Goal: Find specific page/section: Find specific page/section

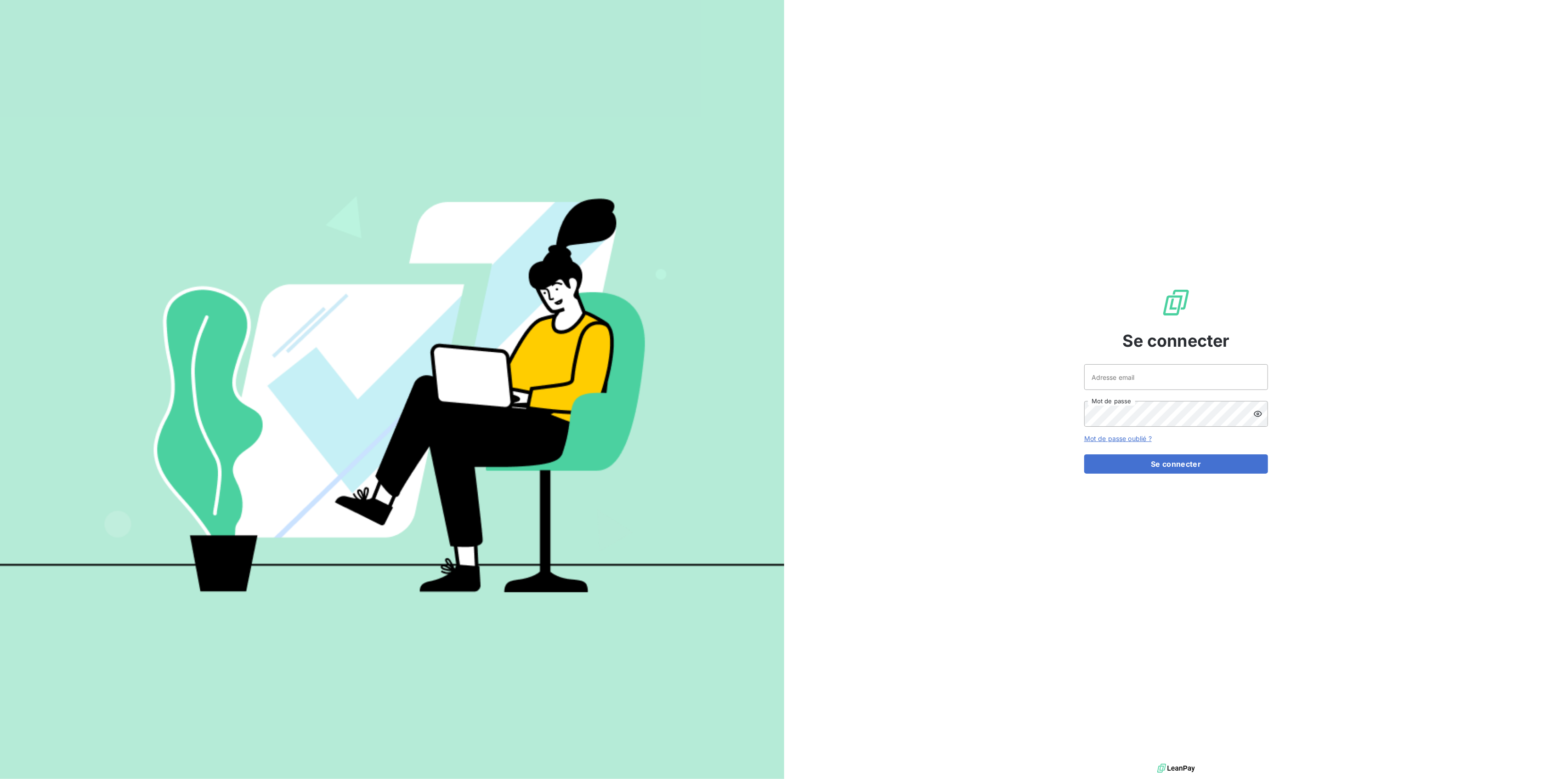
click at [0, 0] on div at bounding box center [0, 0] width 0 height 0
type input "mparaire@id-automation.fr"
click at [1195, 458] on button "Se connecter" at bounding box center [1176, 464] width 184 height 19
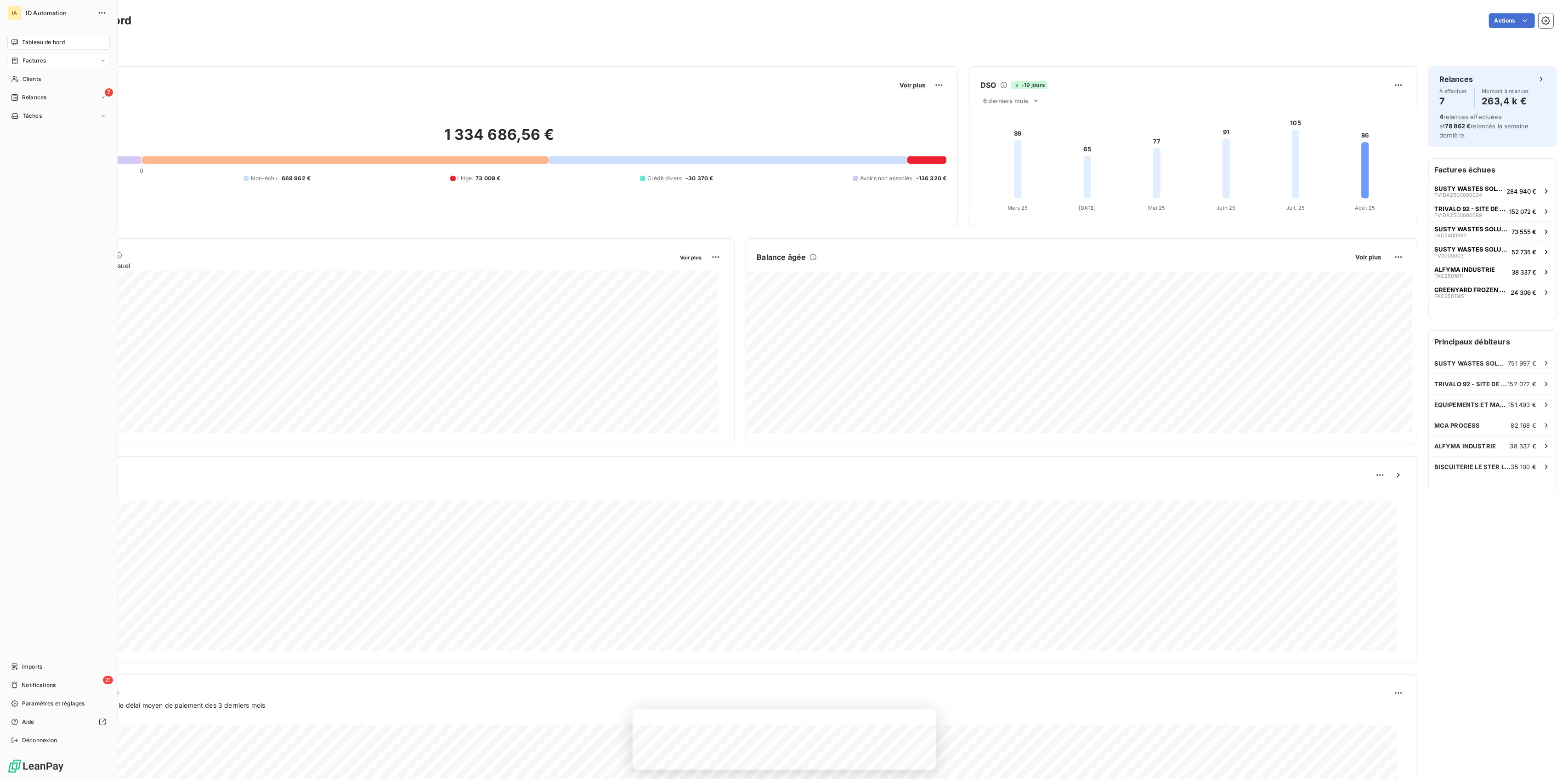
click at [32, 58] on span "Factures" at bounding box center [34, 61] width 23 height 9
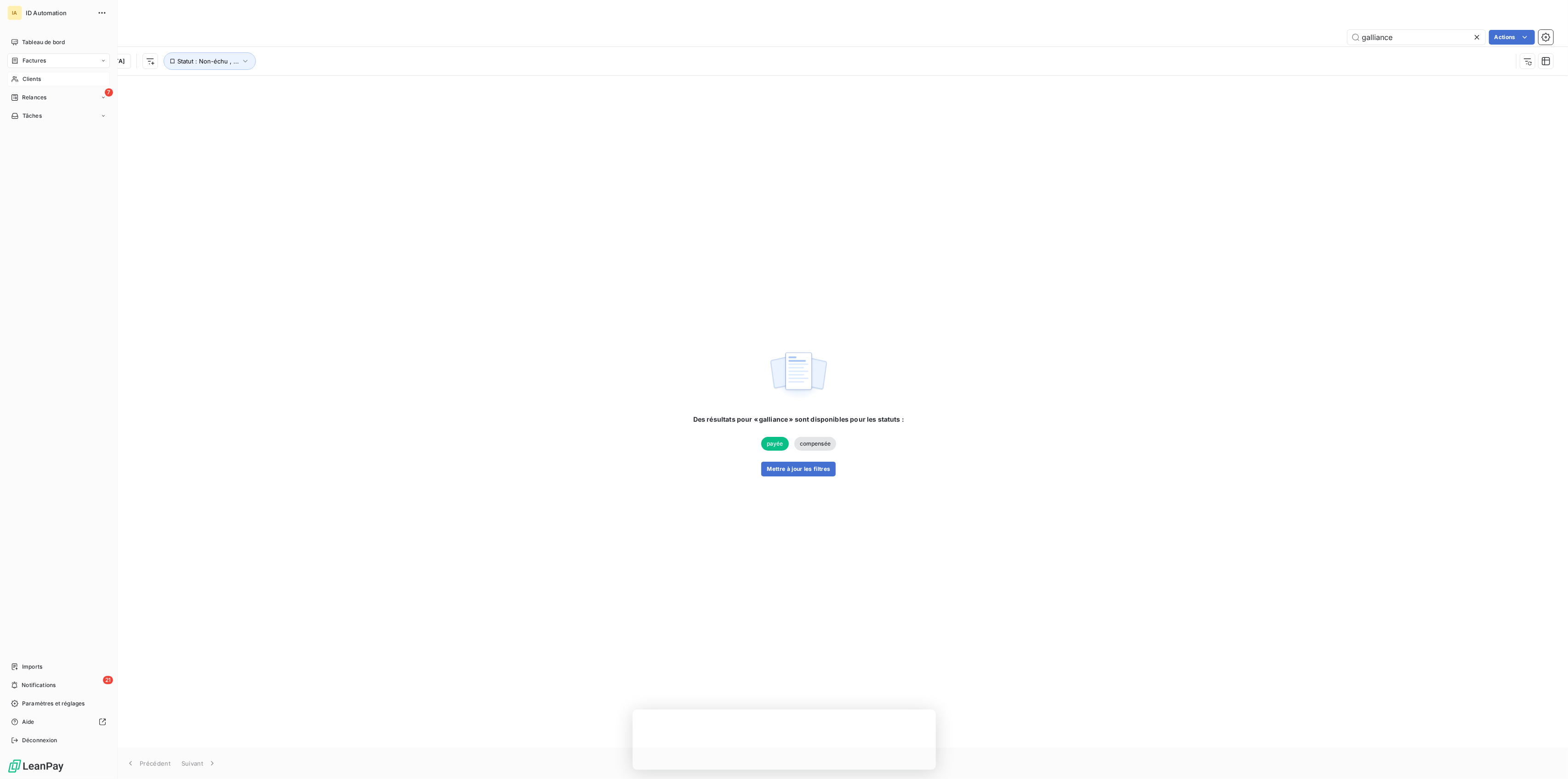
click at [31, 82] on span "Clients" at bounding box center [32, 79] width 18 height 9
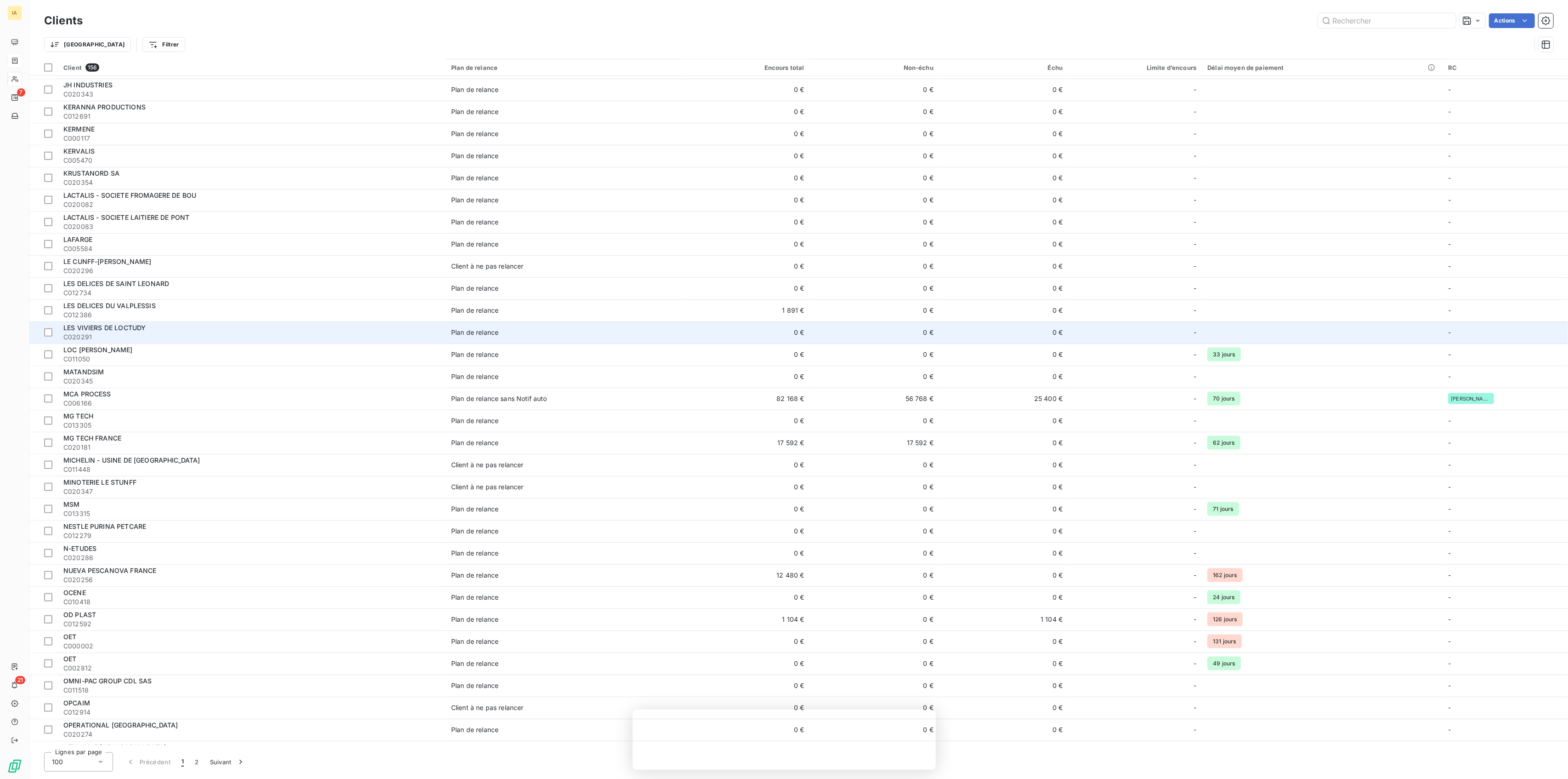
scroll to position [1476, 0]
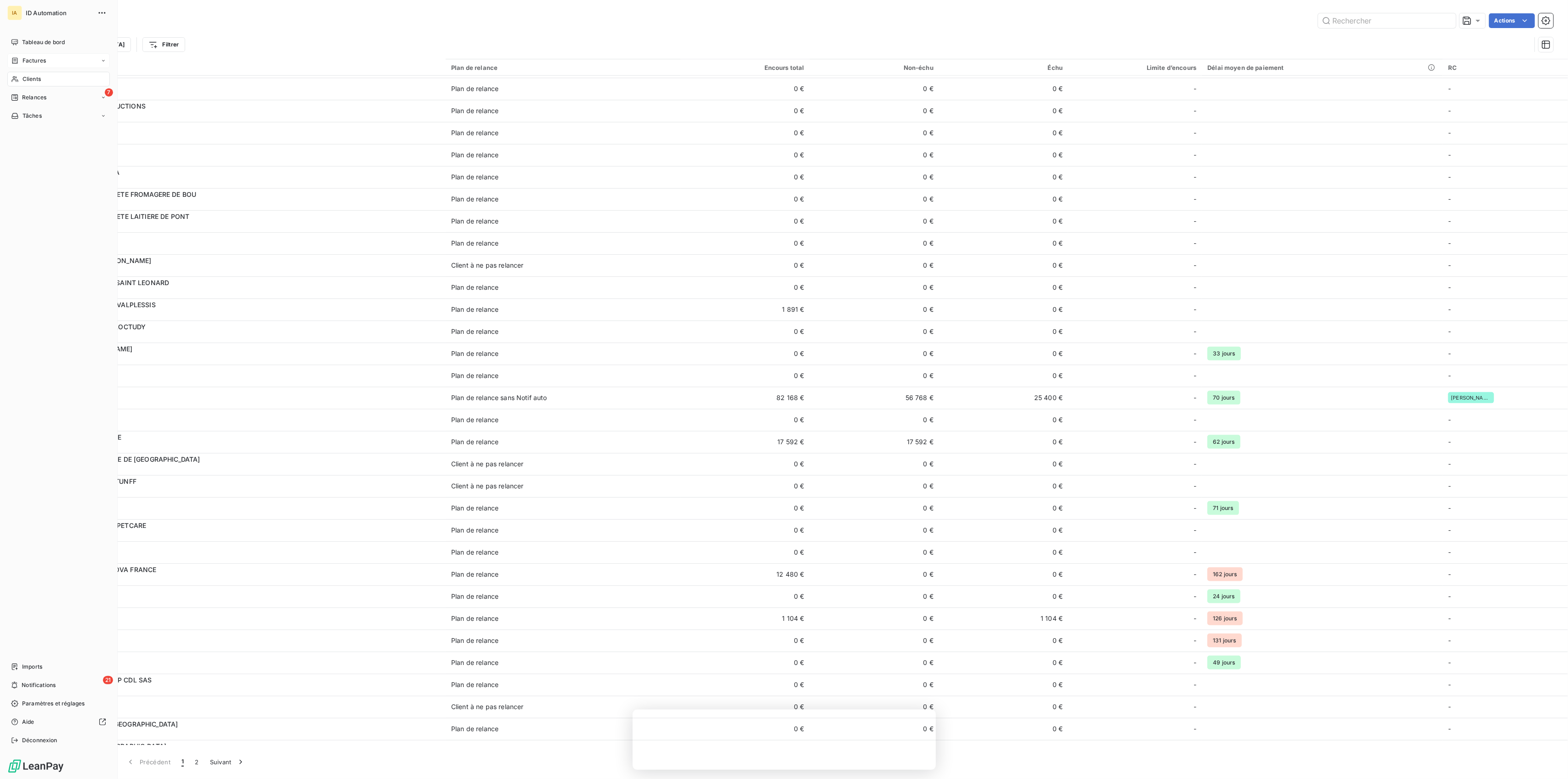
click at [33, 55] on div "Factures" at bounding box center [58, 61] width 102 height 15
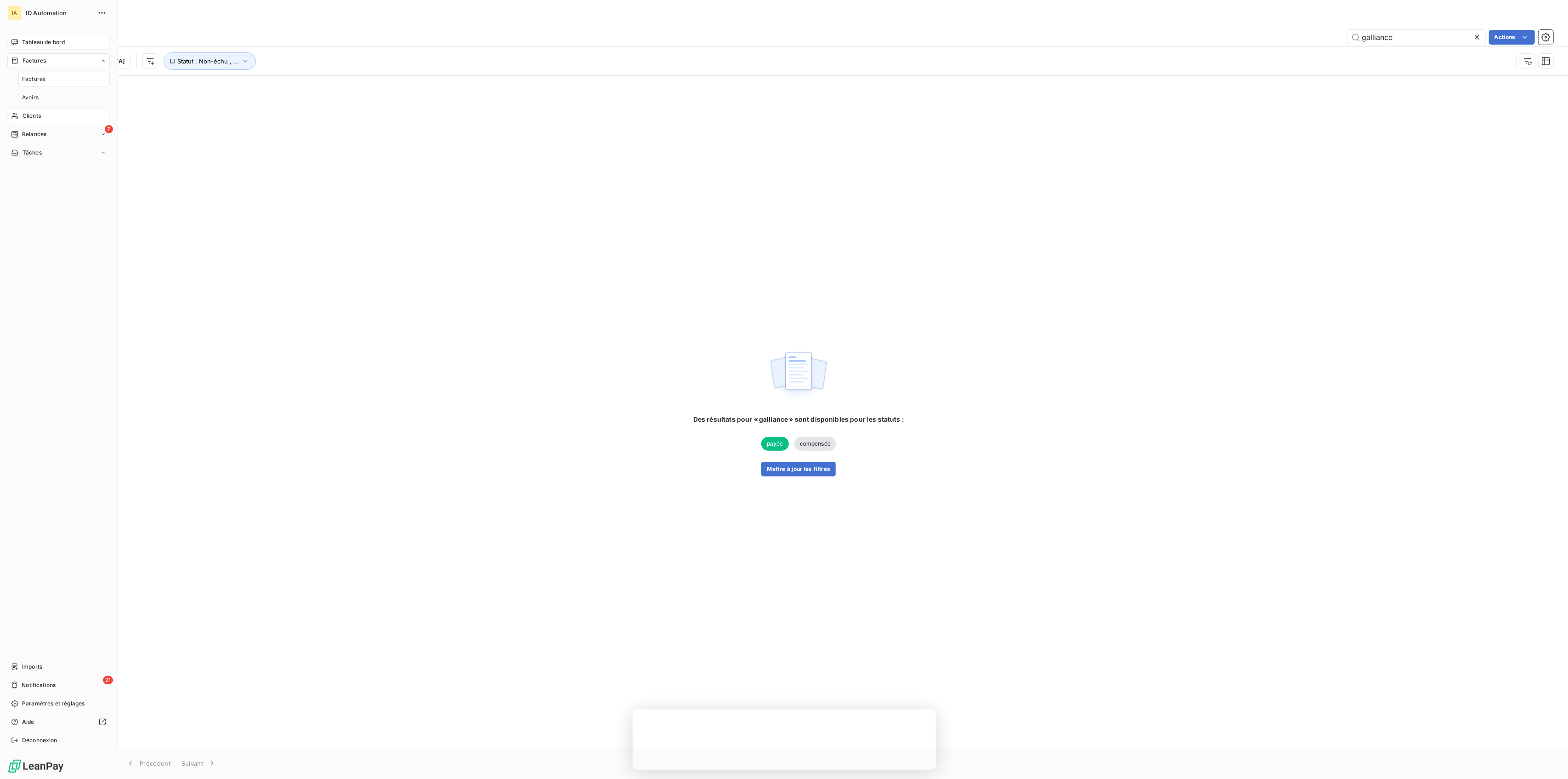
click at [57, 44] on span "Tableau de bord" at bounding box center [43, 43] width 43 height 9
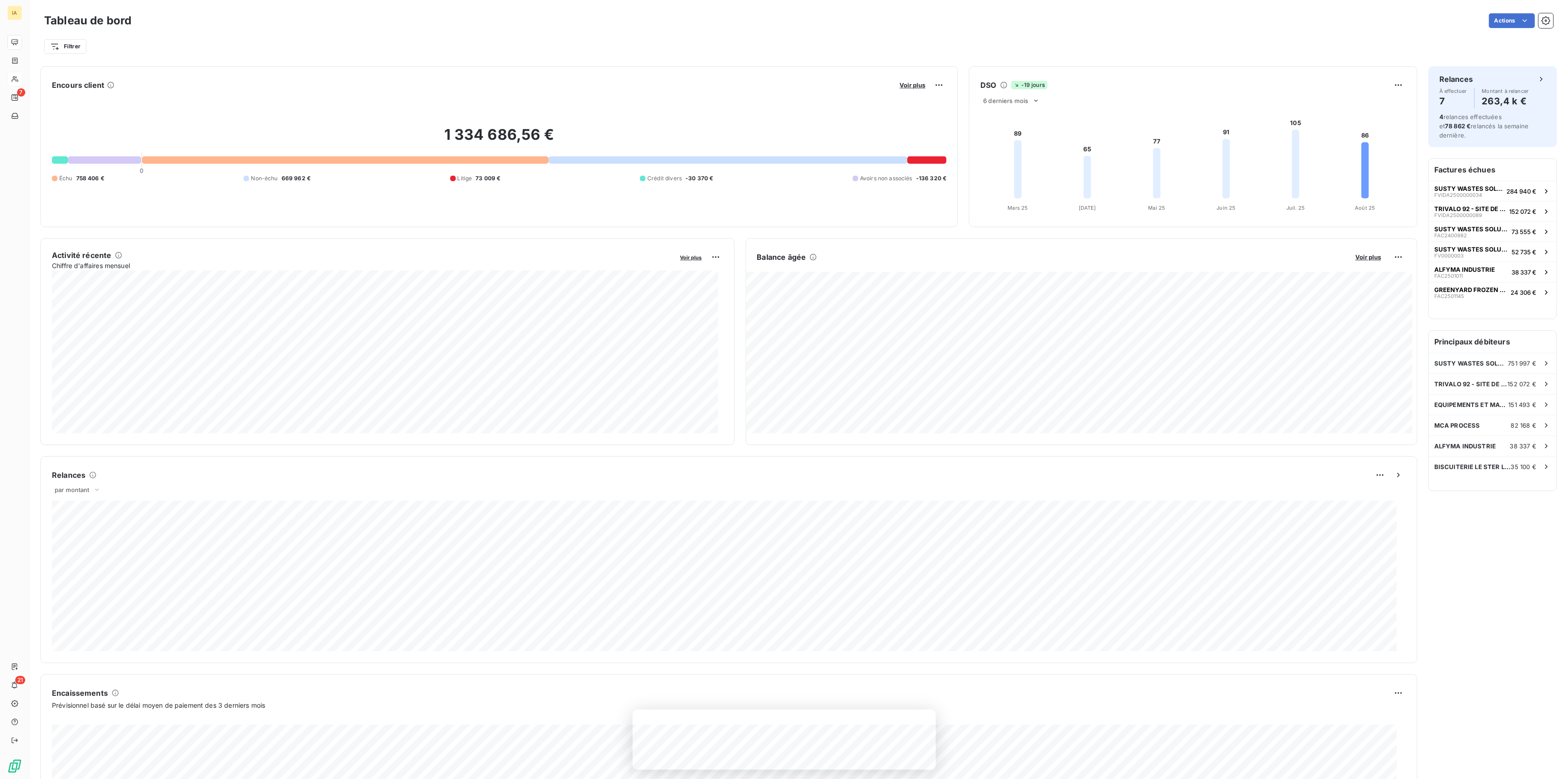
click at [904, 81] on button "Voir plus" at bounding box center [912, 85] width 31 height 9
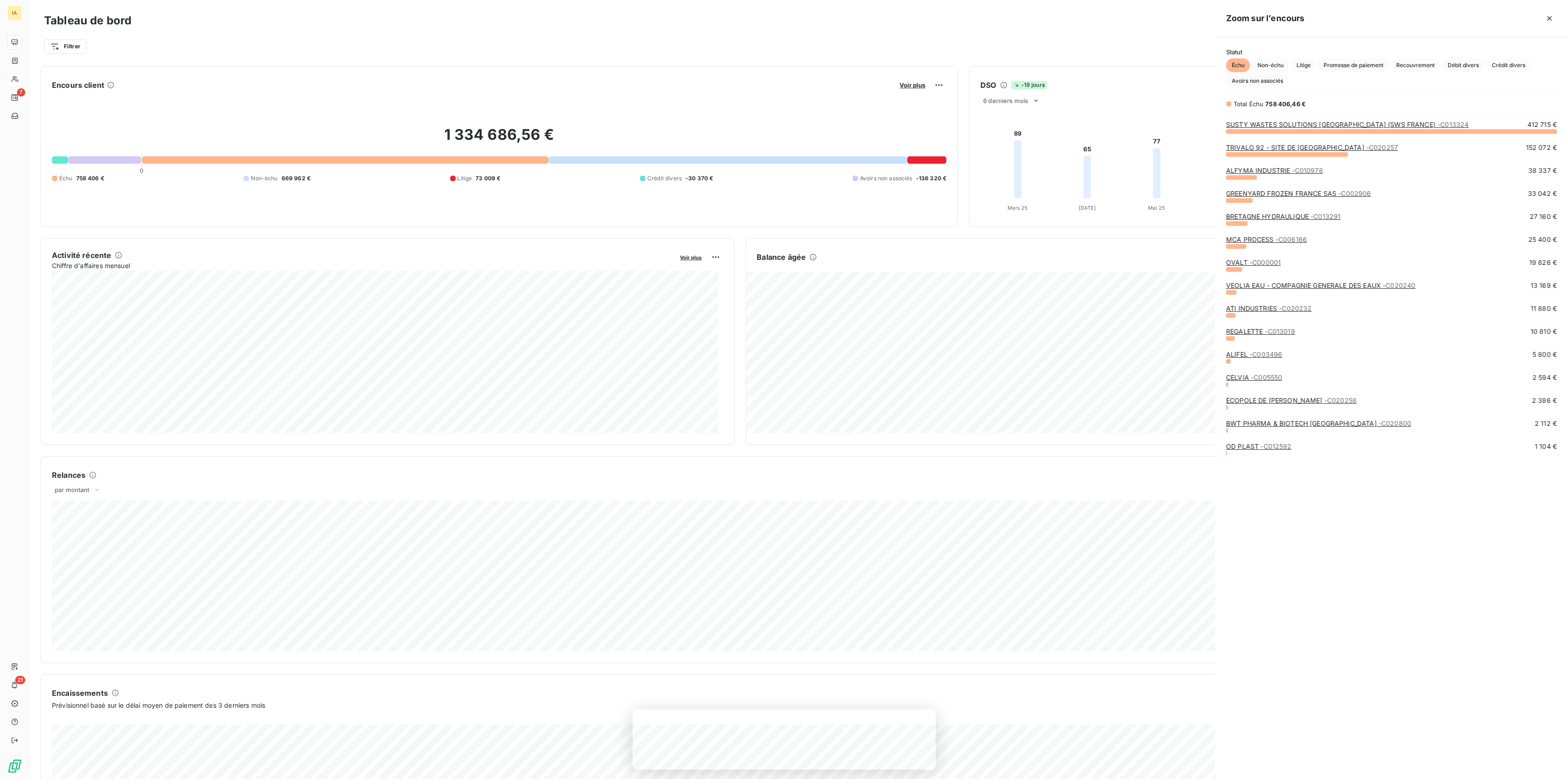
scroll to position [638, 344]
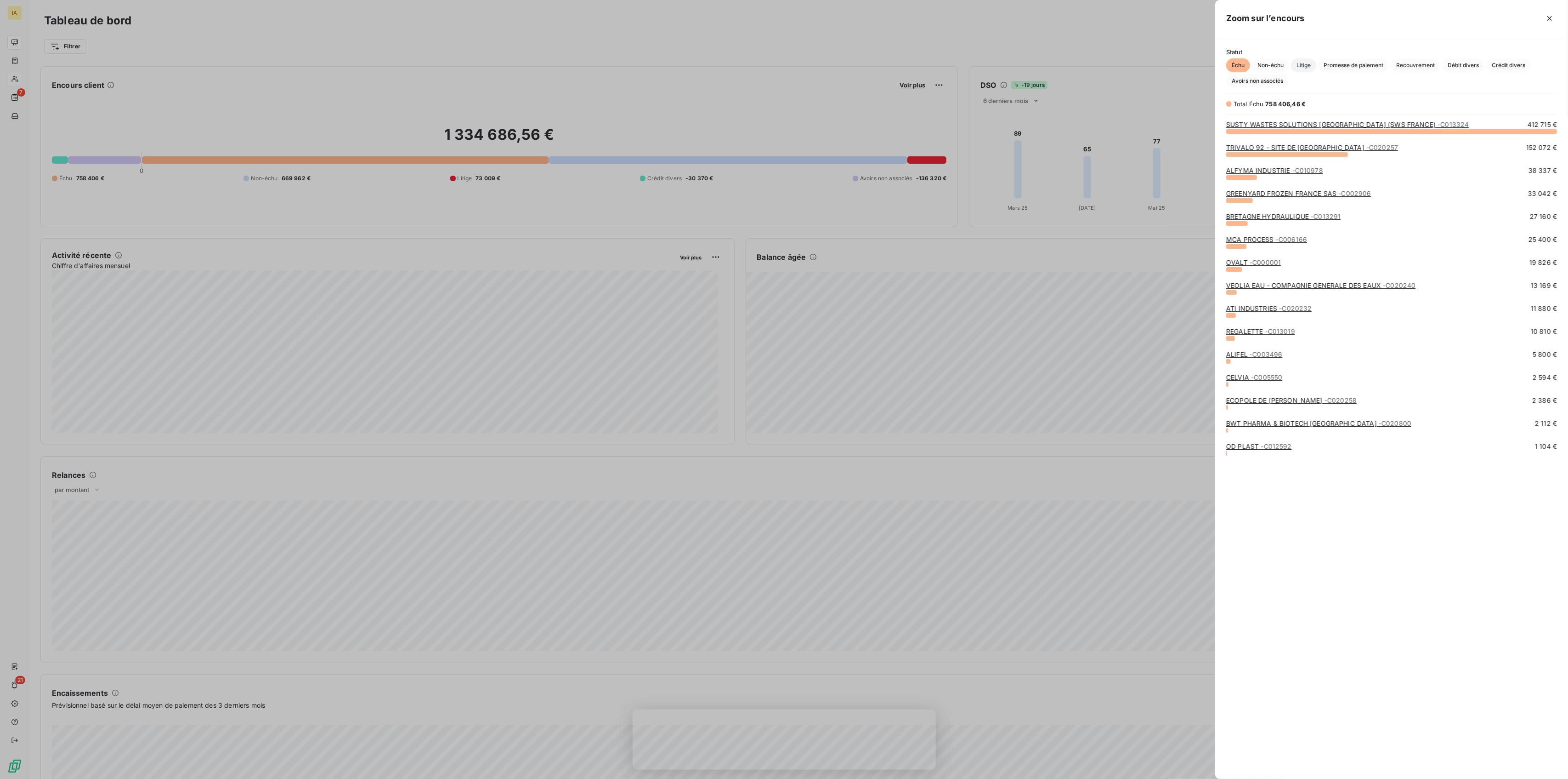
click at [1312, 63] on span "Litige" at bounding box center [1304, 65] width 26 height 14
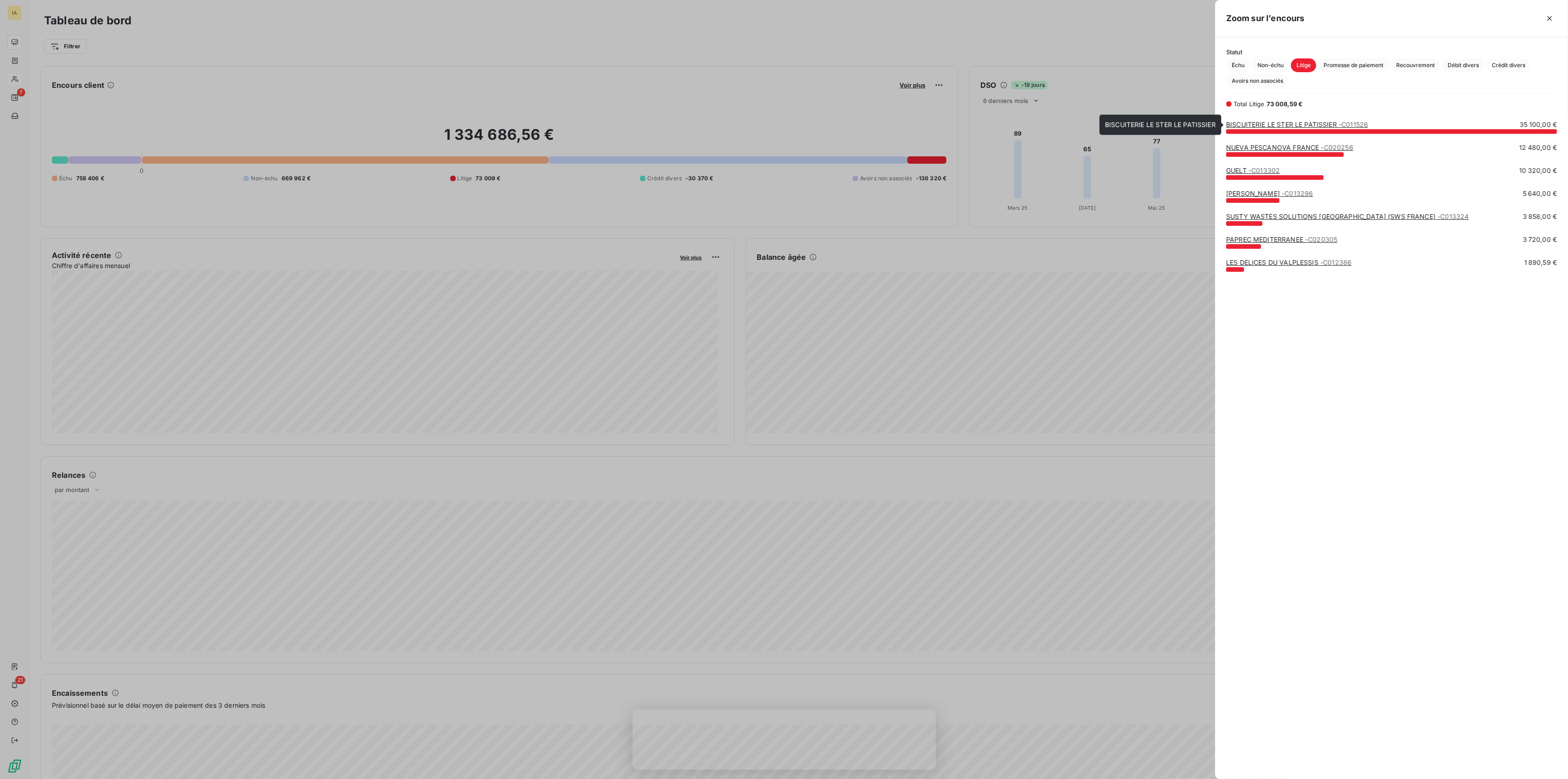
click at [1328, 125] on link "BISCUITERIE LE STER LE PATISSIER - C011526" at bounding box center [1297, 124] width 142 height 8
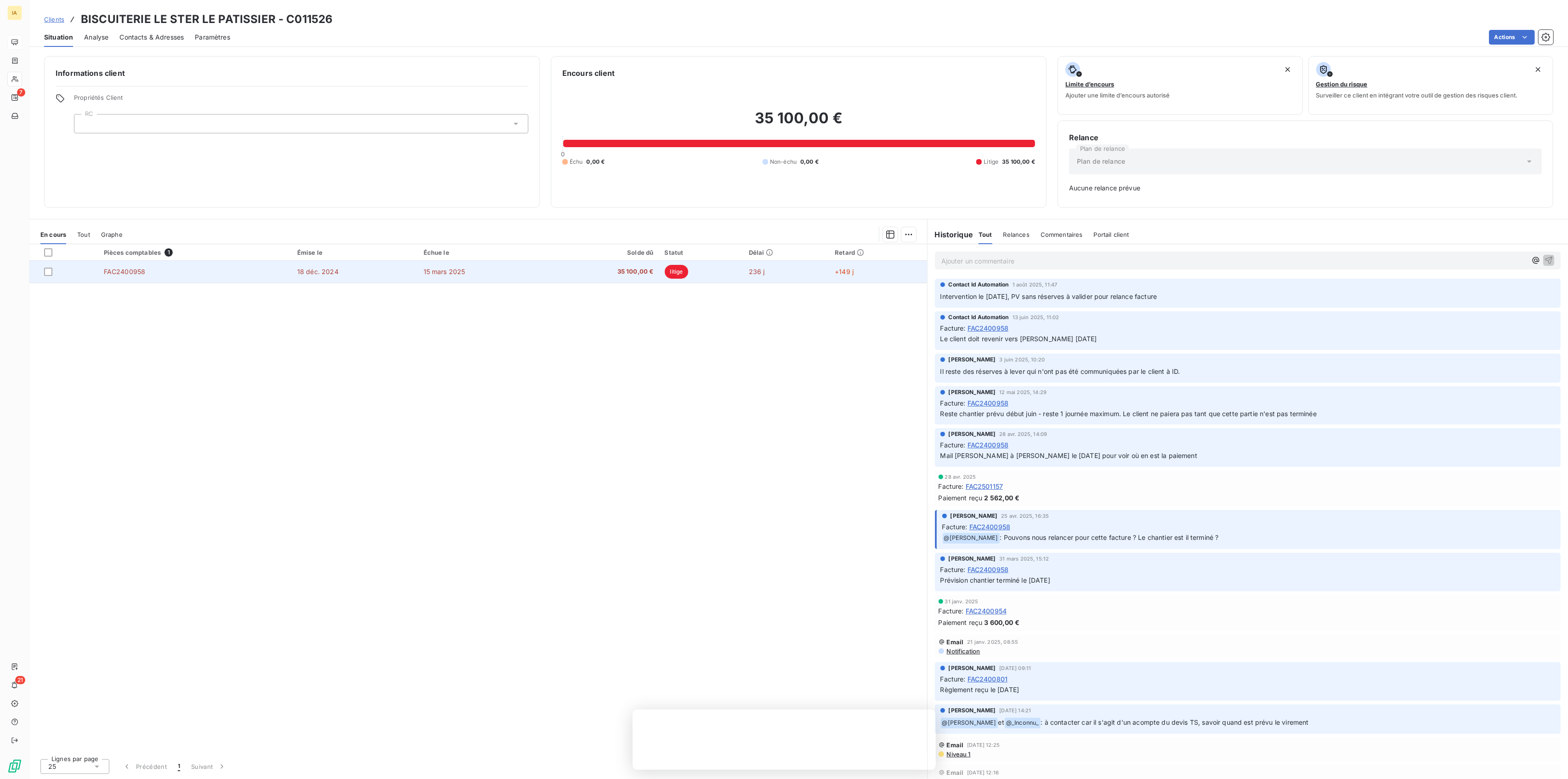
click at [590, 275] on span "35 100,00 €" at bounding box center [602, 272] width 103 height 9
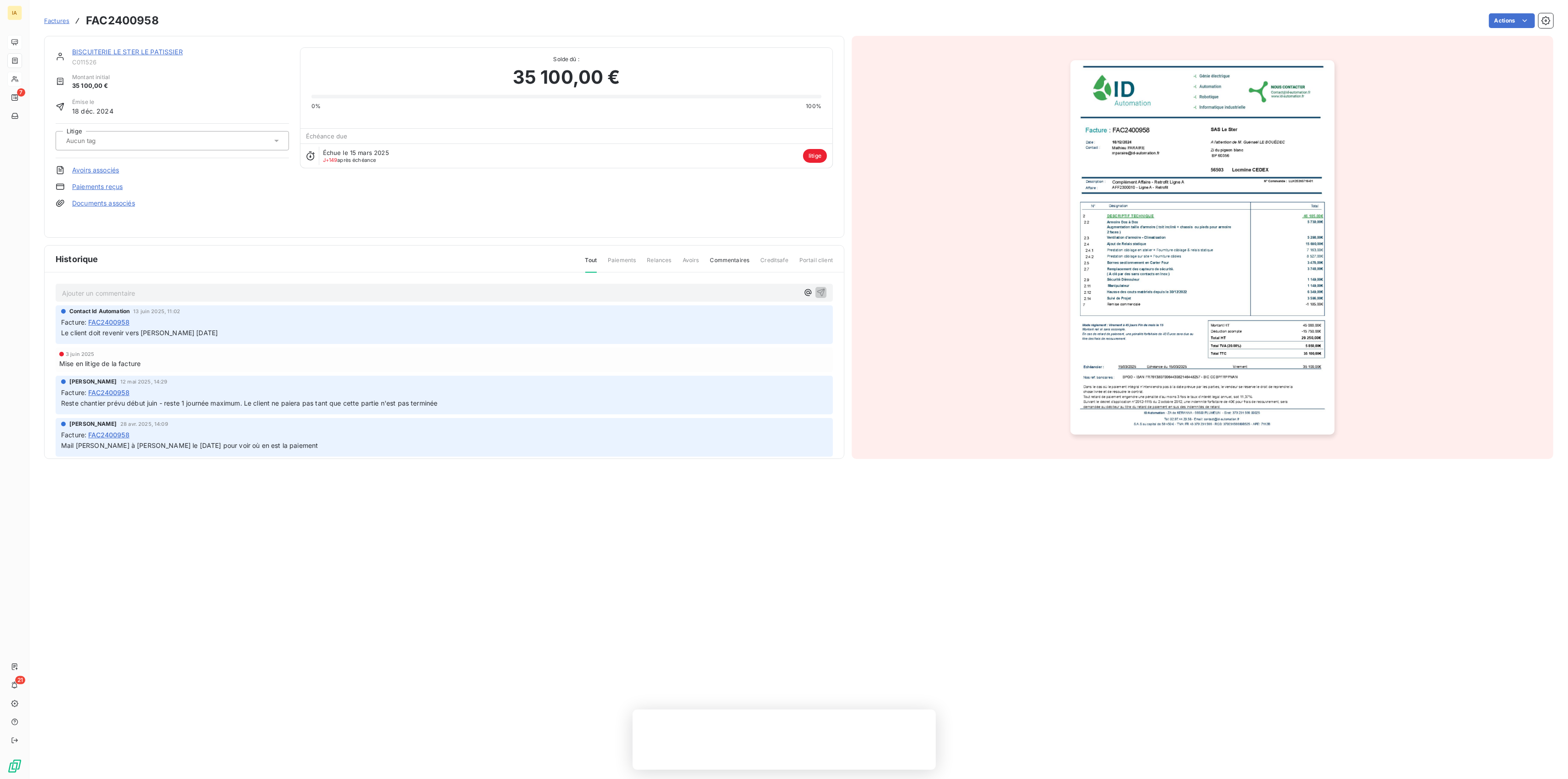
click at [1286, 133] on img "button" at bounding box center [1203, 247] width 264 height 374
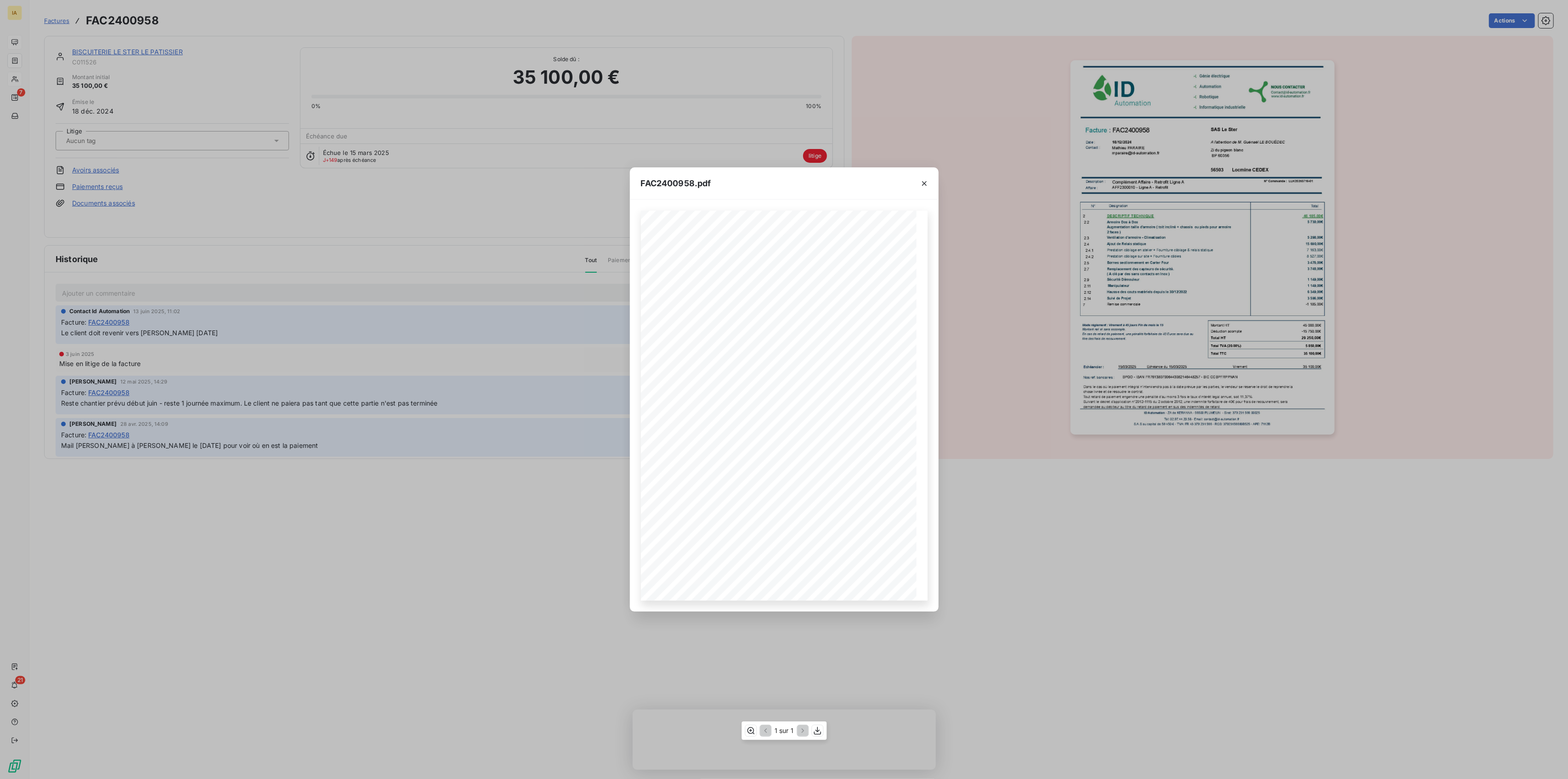
click at [715, 286] on span "" at bounding box center [707, 283] width 37 height 7
click at [721, 284] on span "" at bounding box center [707, 283] width 37 height 7
drag, startPoint x: 724, startPoint y: 284, endPoint x: 685, endPoint y: 284, distance: 39.0
click at [685, 284] on div "       …" at bounding box center [784, 406] width 276 height 390
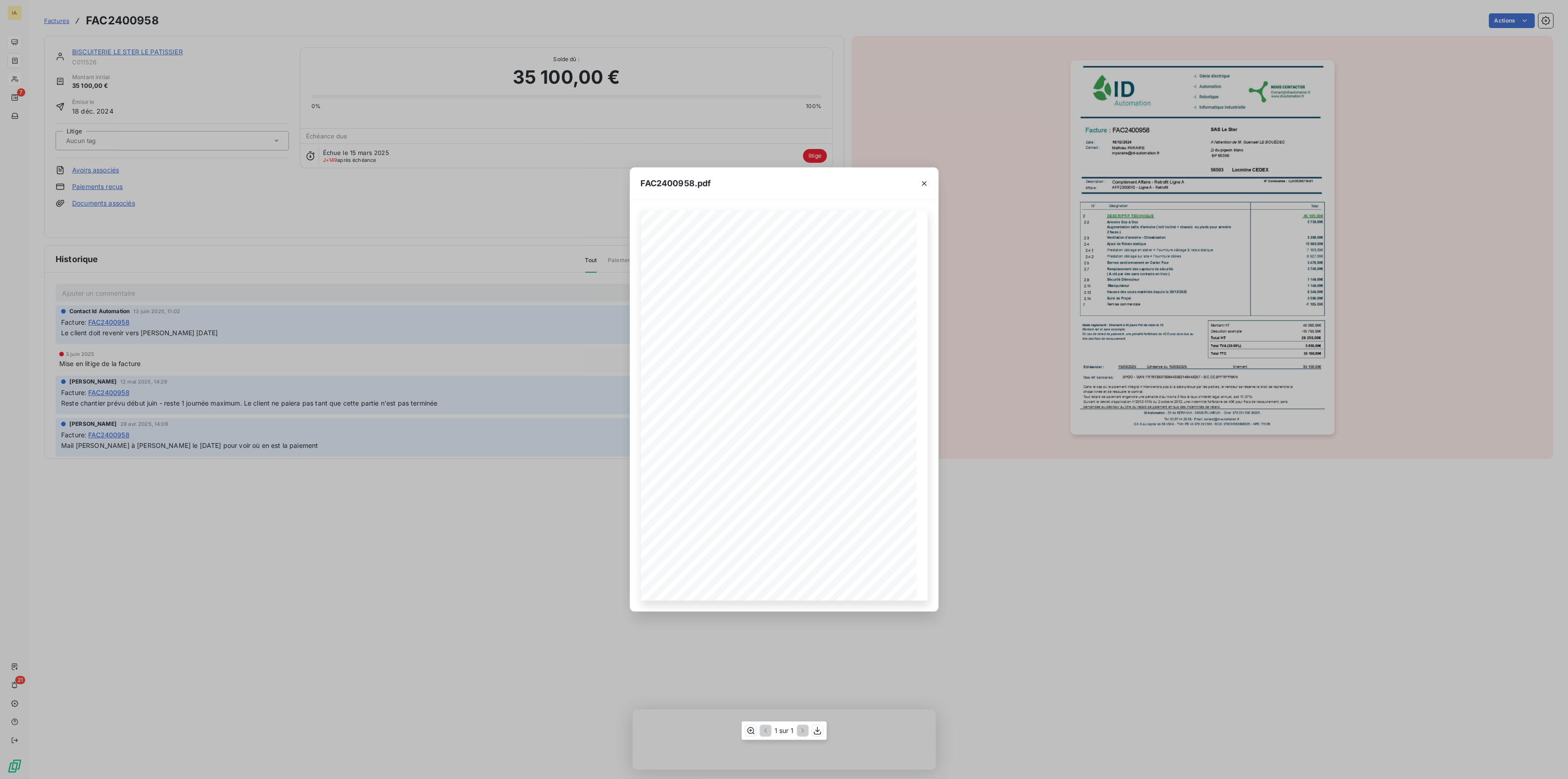
click at [733, 309] on span "" at bounding box center [712, 306] width 44 height 4
drag, startPoint x: 1331, startPoint y: 163, endPoint x: 1387, endPoint y: 146, distance: 58.5
click at [1331, 162] on div "FAC2400958.pdf      …" at bounding box center [784, 389] width 1568 height 779
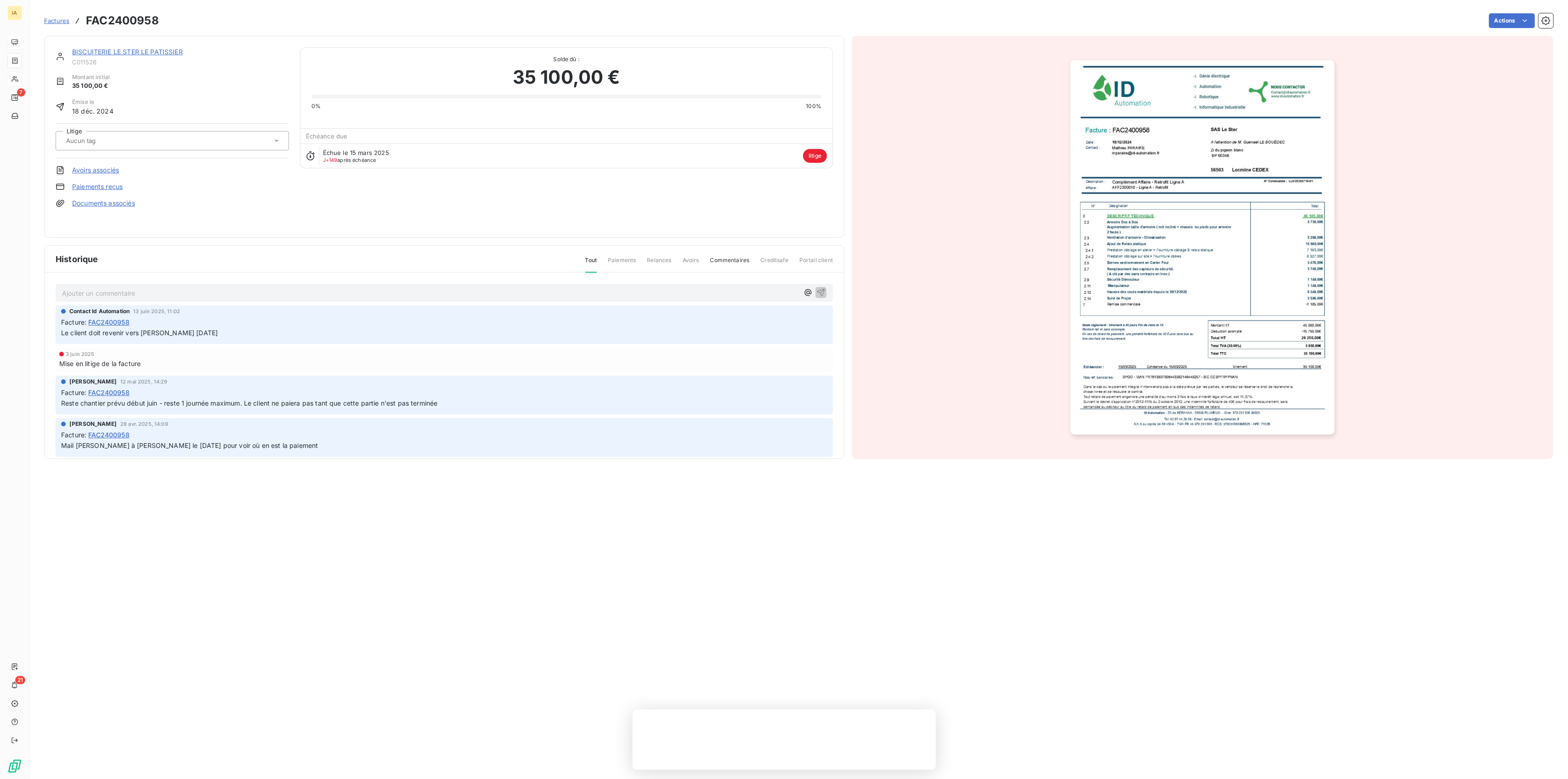
click at [1479, 82] on div at bounding box center [1202, 247] width 702 height 423
click at [1206, 160] on html "IA 7 21 Factures FAC2400958 Actions Contact client Annuler la mise en litige Me…" at bounding box center [784, 389] width 1568 height 779
click at [1203, 161] on img "button" at bounding box center [1203, 247] width 264 height 374
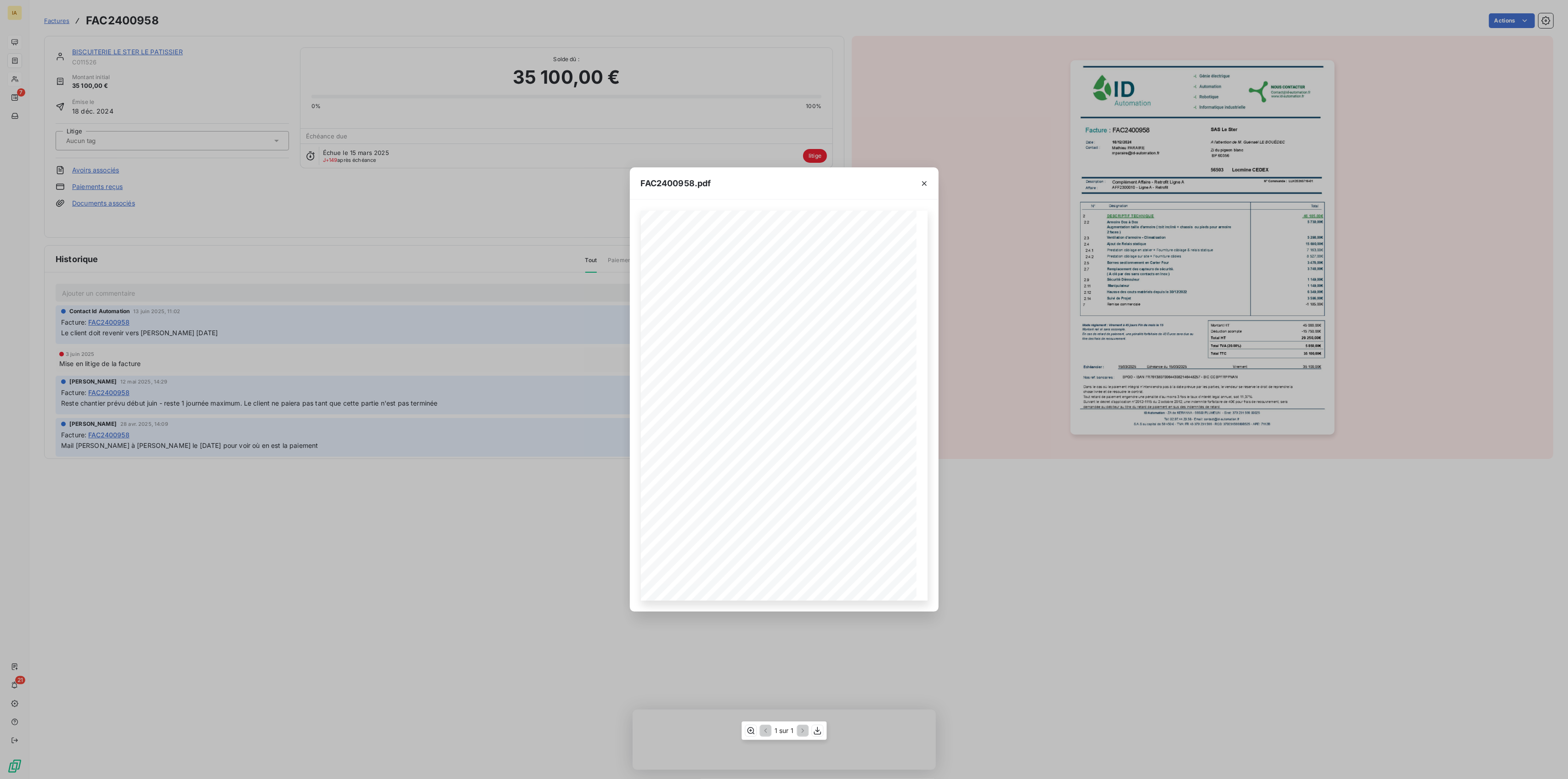
drag, startPoint x: 746, startPoint y: 409, endPoint x: 469, endPoint y: 477, distance: 285.2
click at [469, 477] on div "FAC2400958.pdf      …" at bounding box center [784, 389] width 1568 height 779
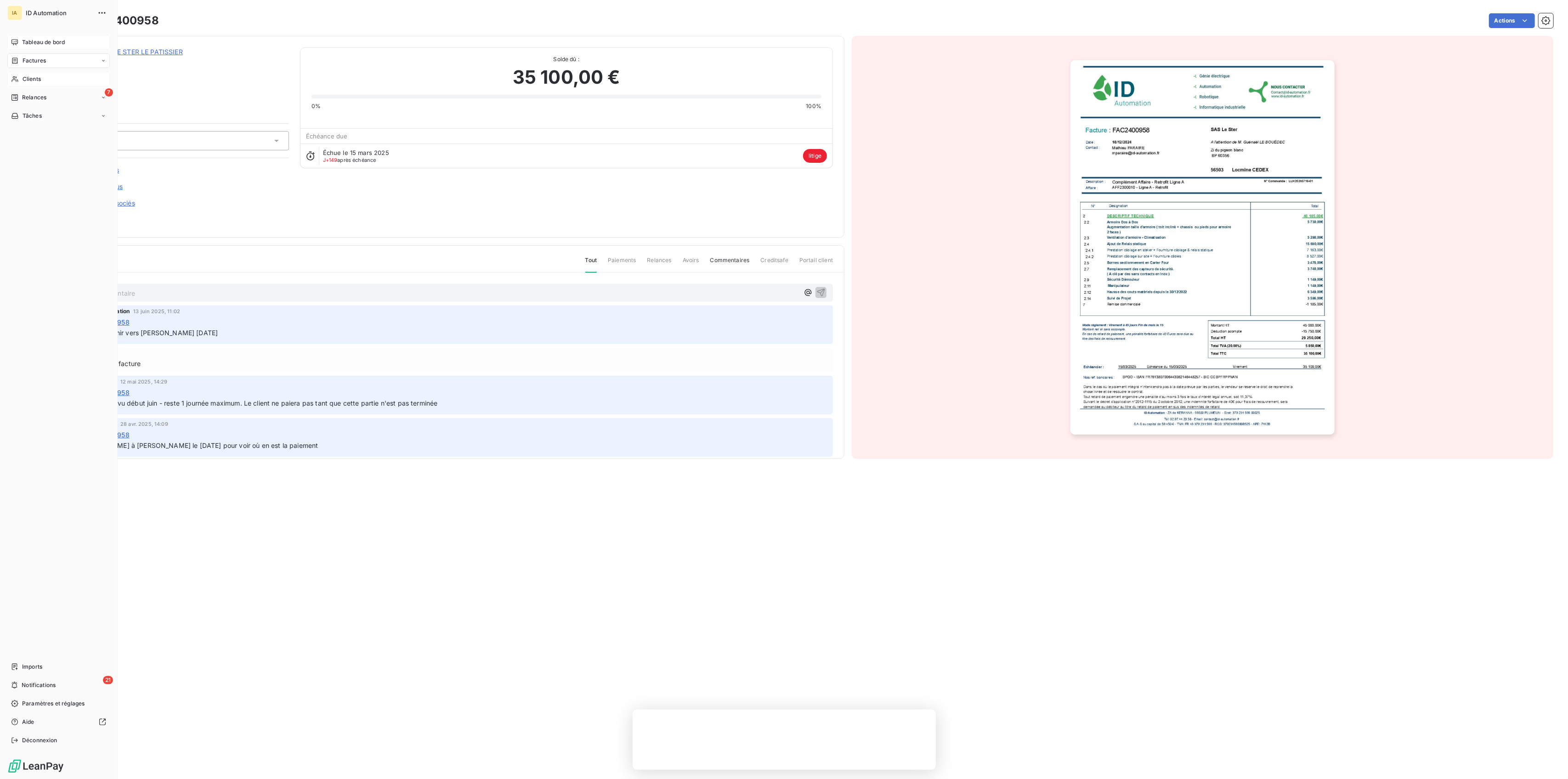
click at [105, 61] on icon at bounding box center [103, 60] width 5 height 5
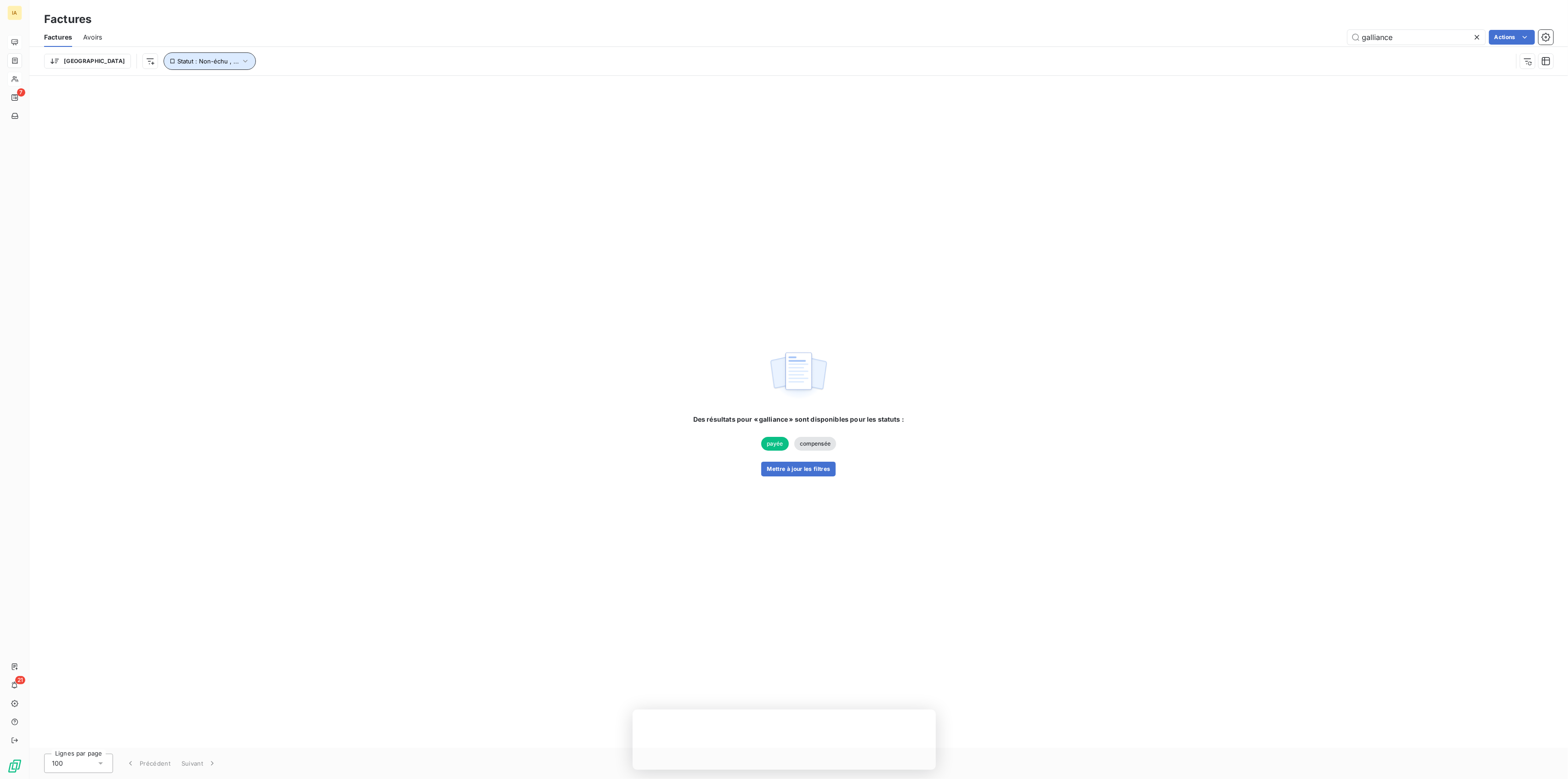
click at [240, 61] on icon "button" at bounding box center [245, 61] width 9 height 9
click at [167, 111] on span "Supprimer le filtre" at bounding box center [163, 110] width 54 height 9
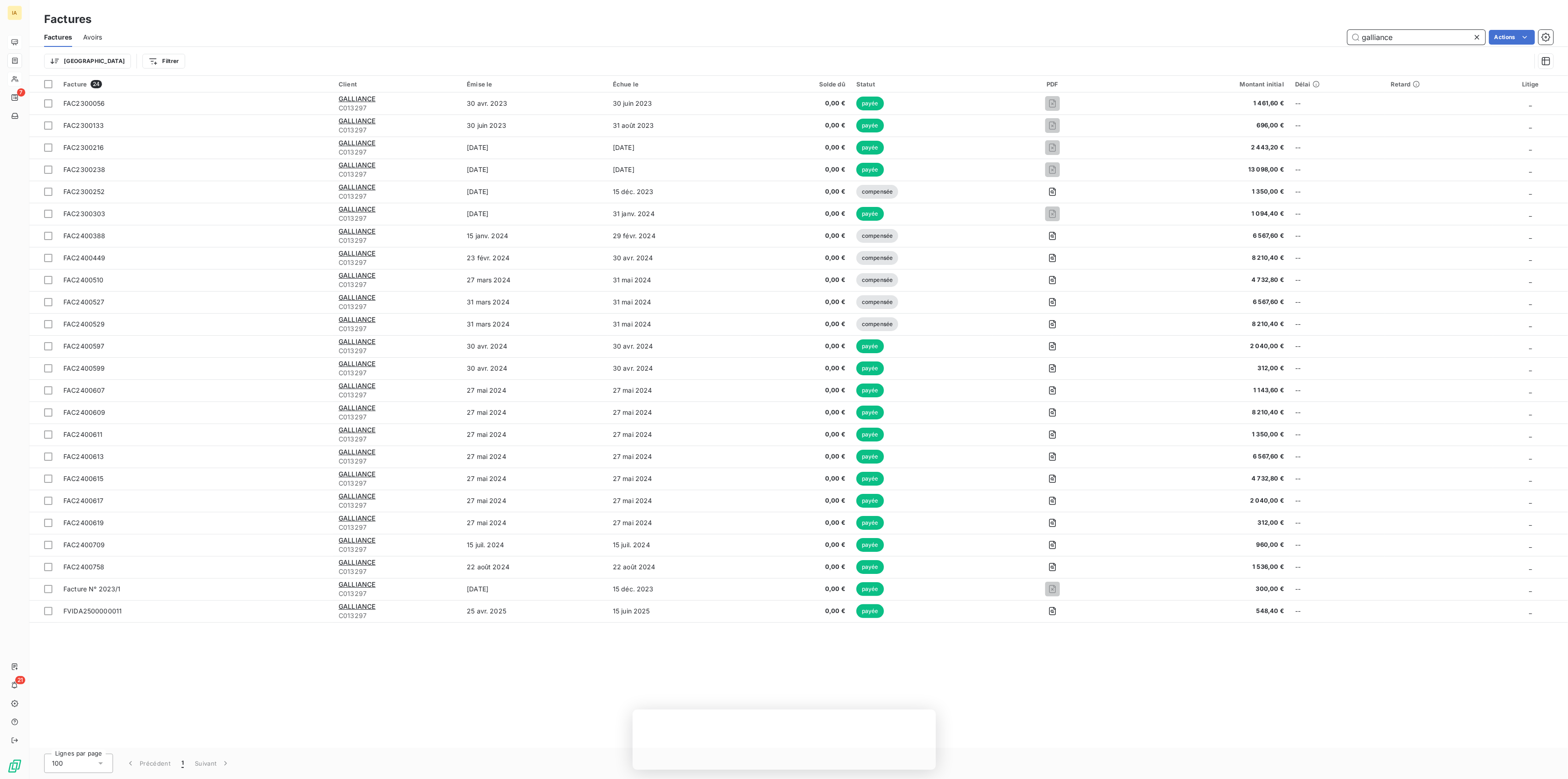
click at [1390, 38] on input "galliance" at bounding box center [1416, 37] width 138 height 15
type input "ster"
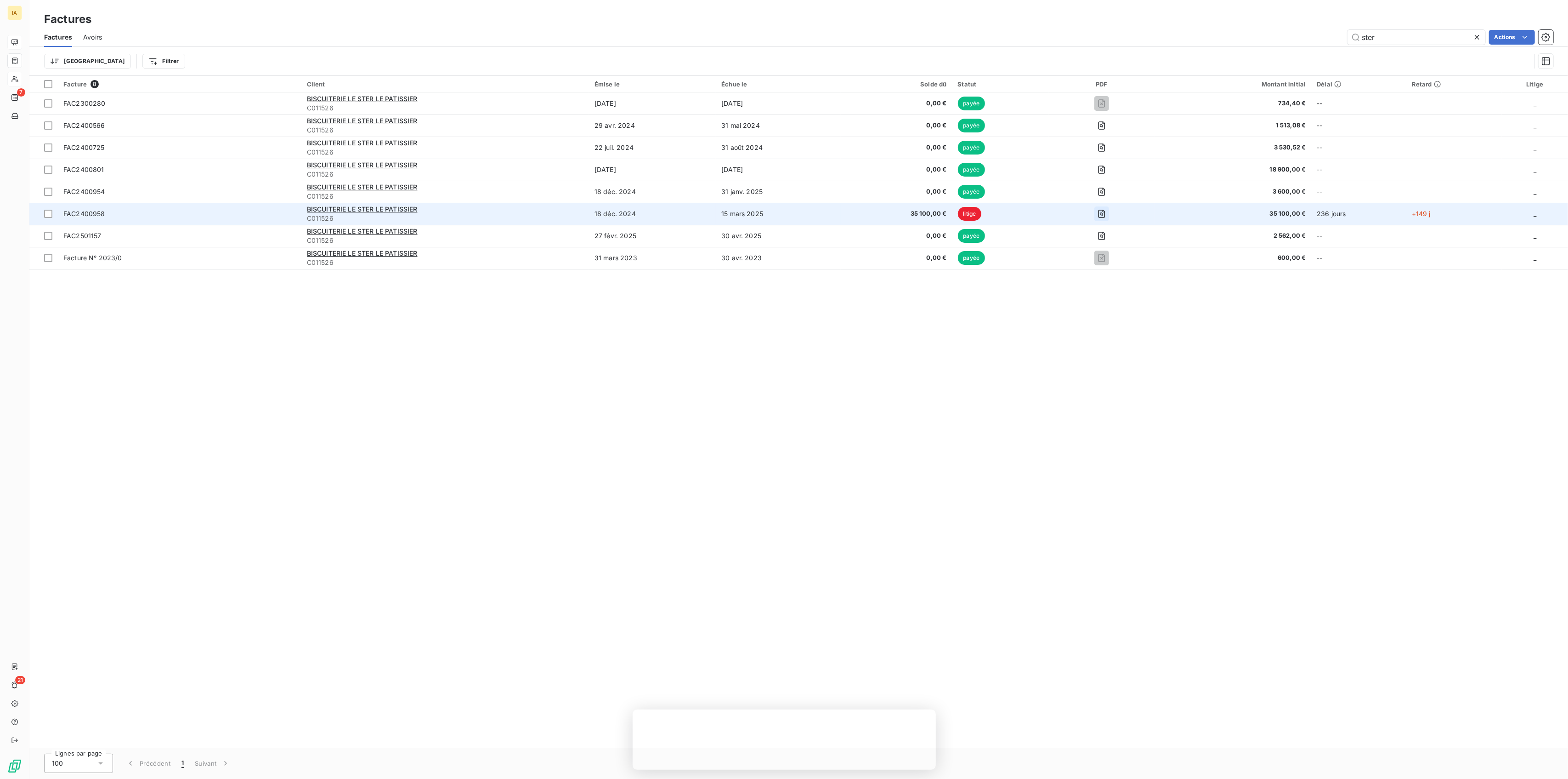
click at [1106, 213] on icon "button" at bounding box center [1101, 213] width 9 height 9
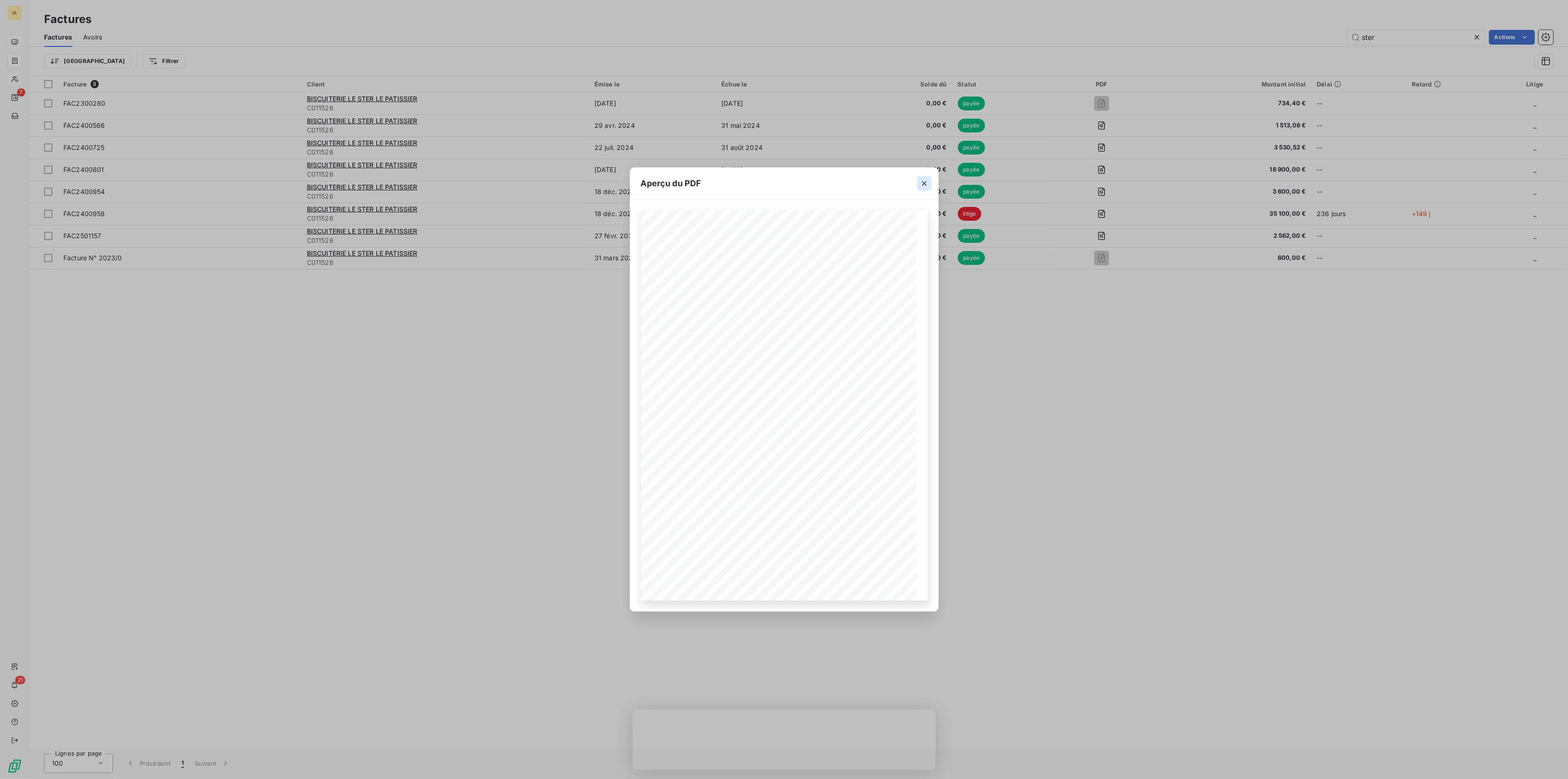
click at [923, 182] on icon "button" at bounding box center [925, 183] width 5 height 5
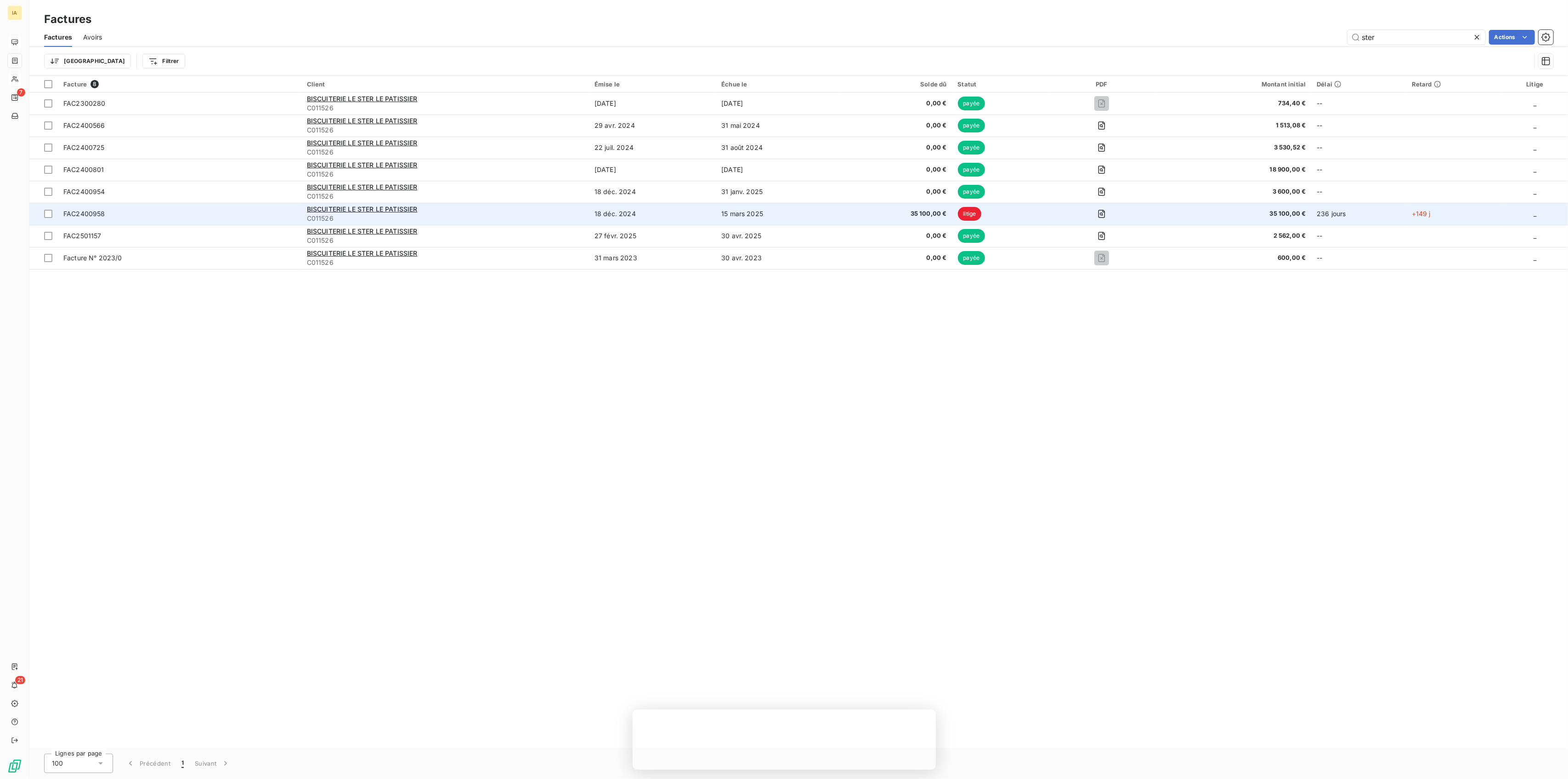
click at [1533, 214] on td "_" at bounding box center [1535, 214] width 66 height 22
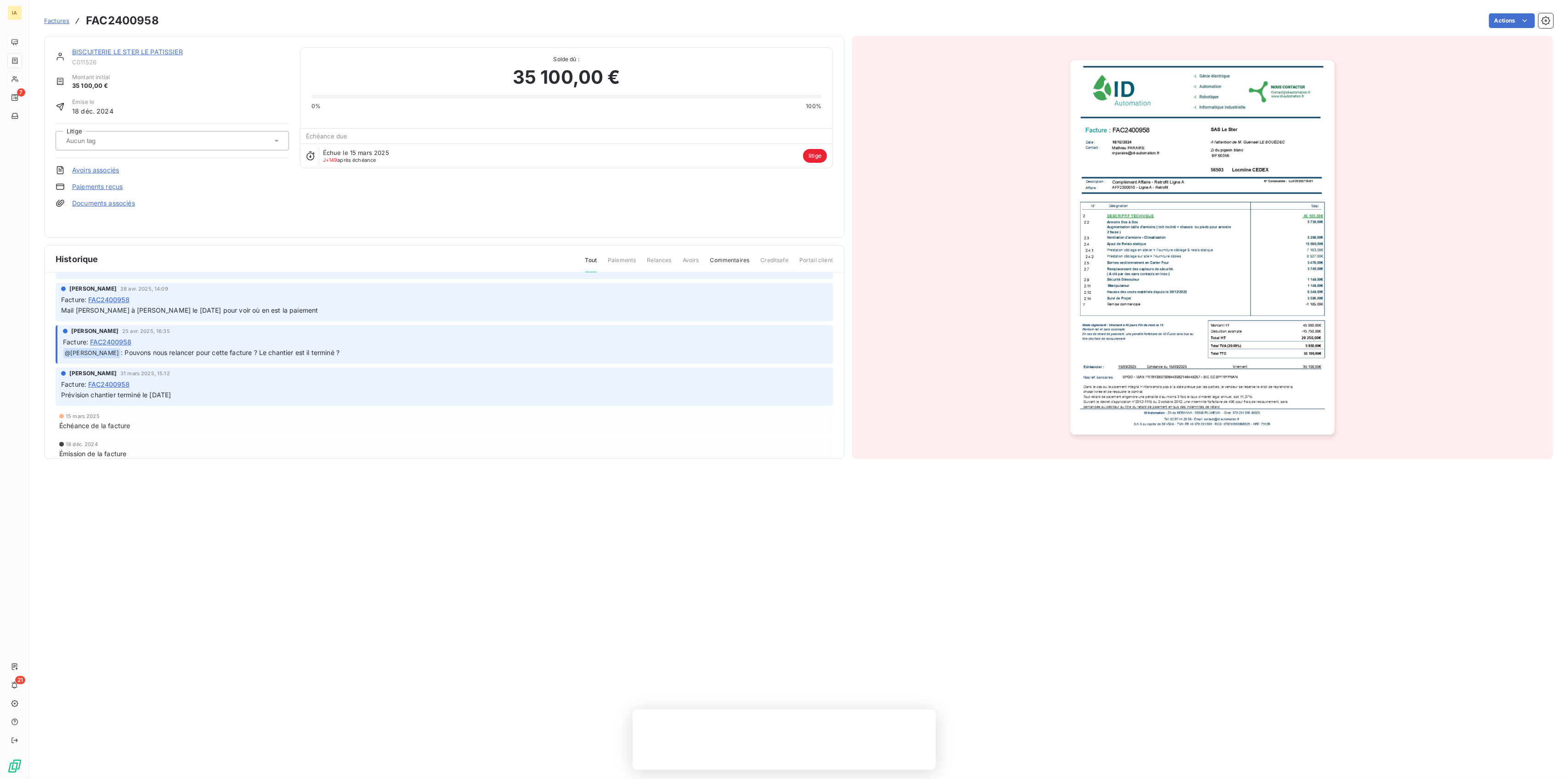
scroll to position [148, 0]
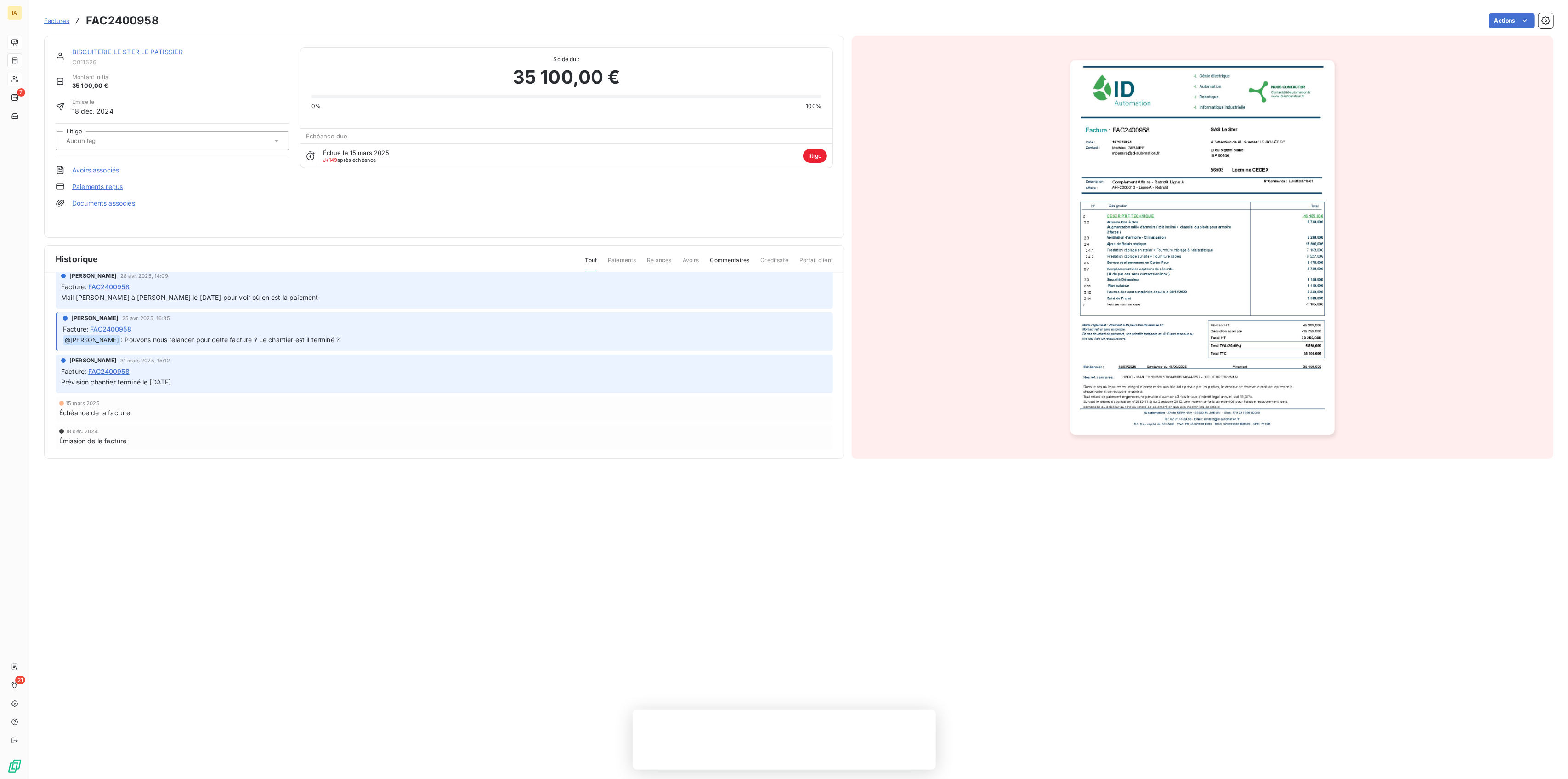
click at [117, 283] on span "FAC2400958" at bounding box center [109, 287] width 41 height 10
click at [1135, 222] on img "button" at bounding box center [1203, 247] width 264 height 374
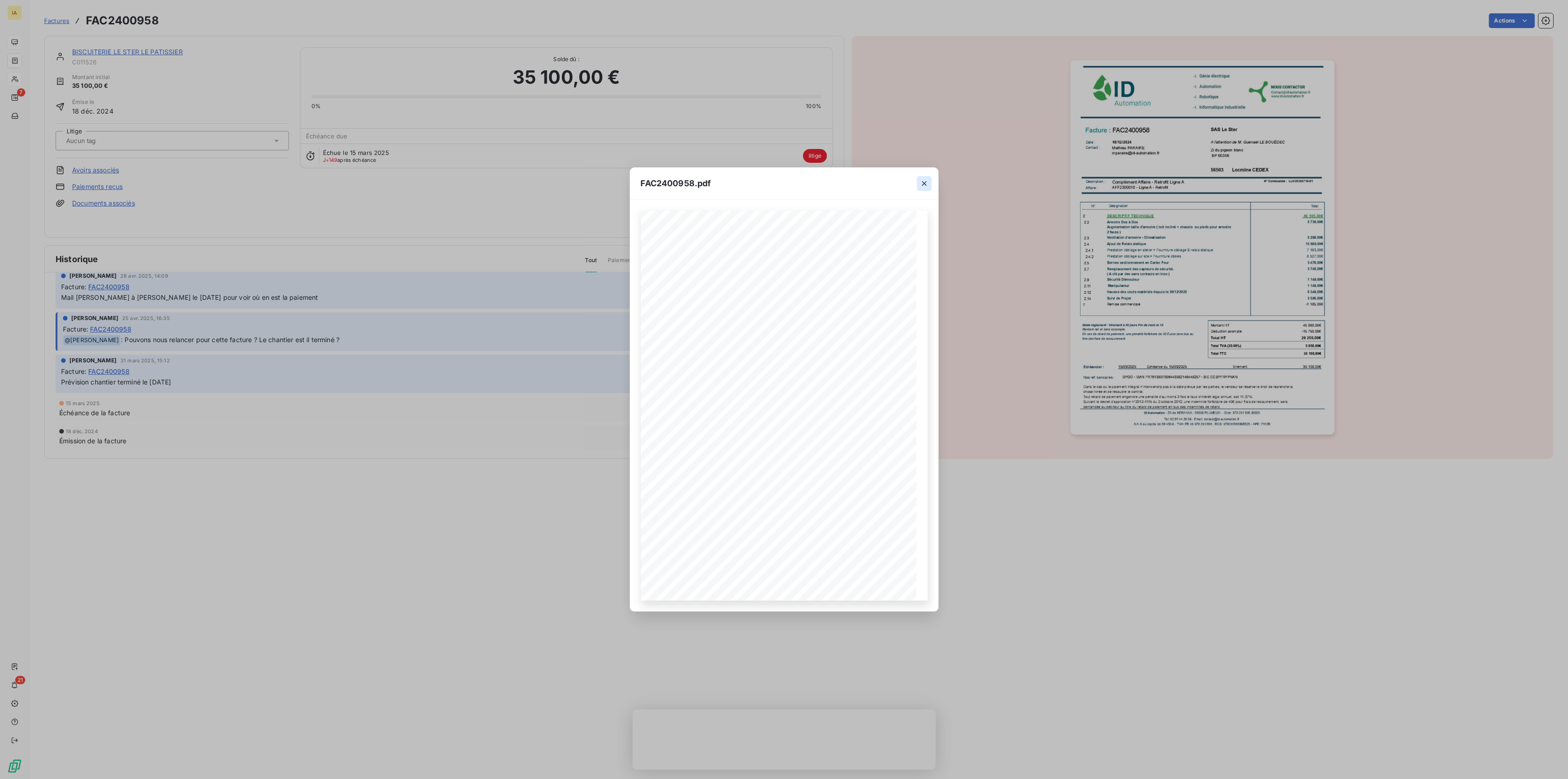
click at [926, 184] on icon "button" at bounding box center [924, 183] width 9 height 9
